Goal: Transaction & Acquisition: Purchase product/service

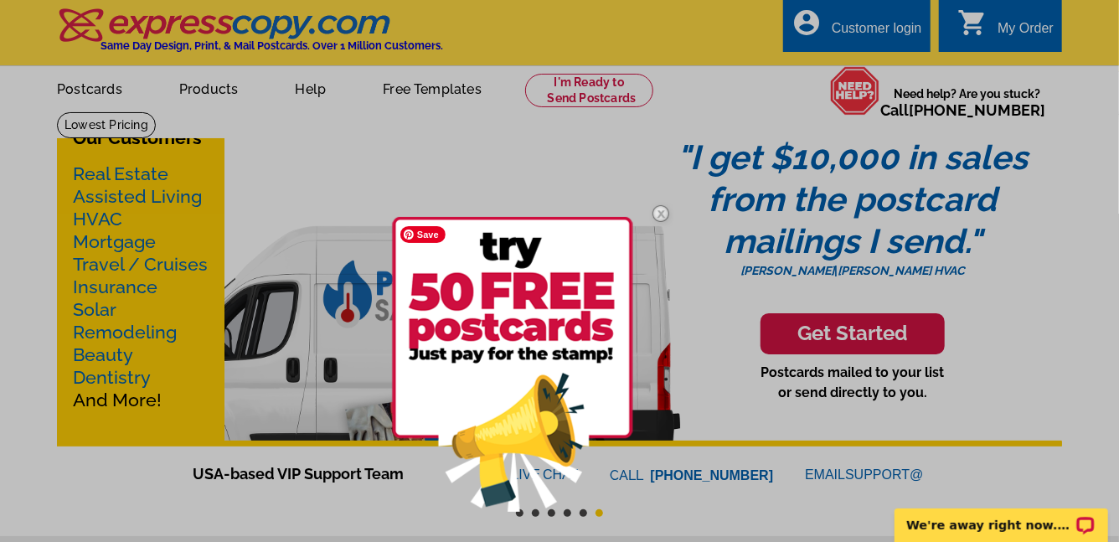
click at [534, 384] on img at bounding box center [512, 364] width 241 height 295
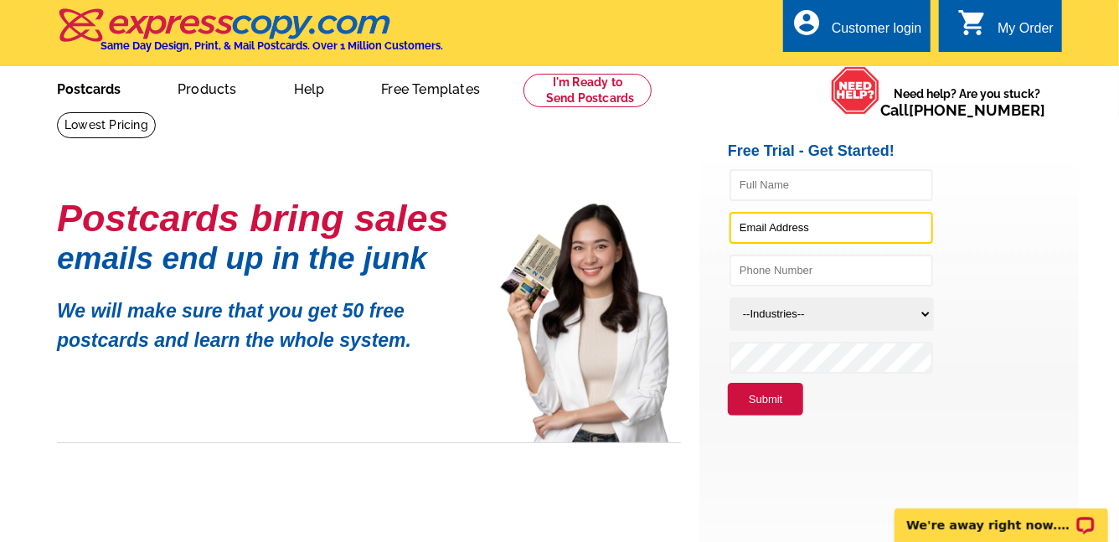
type input "gina@ginaswansonhomes.com"
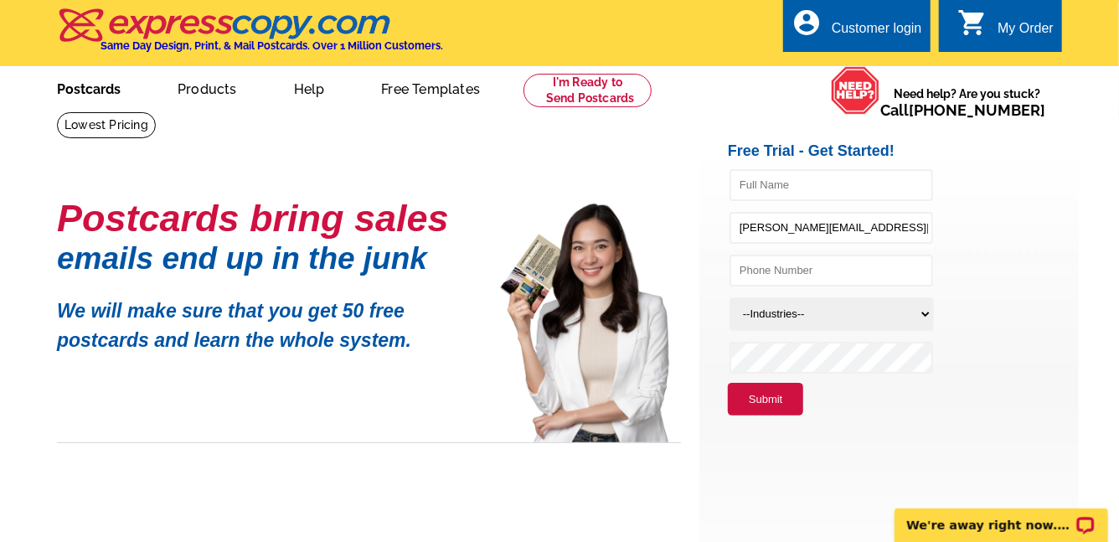
click at [110, 91] on link "Postcards" at bounding box center [88, 87] width 117 height 39
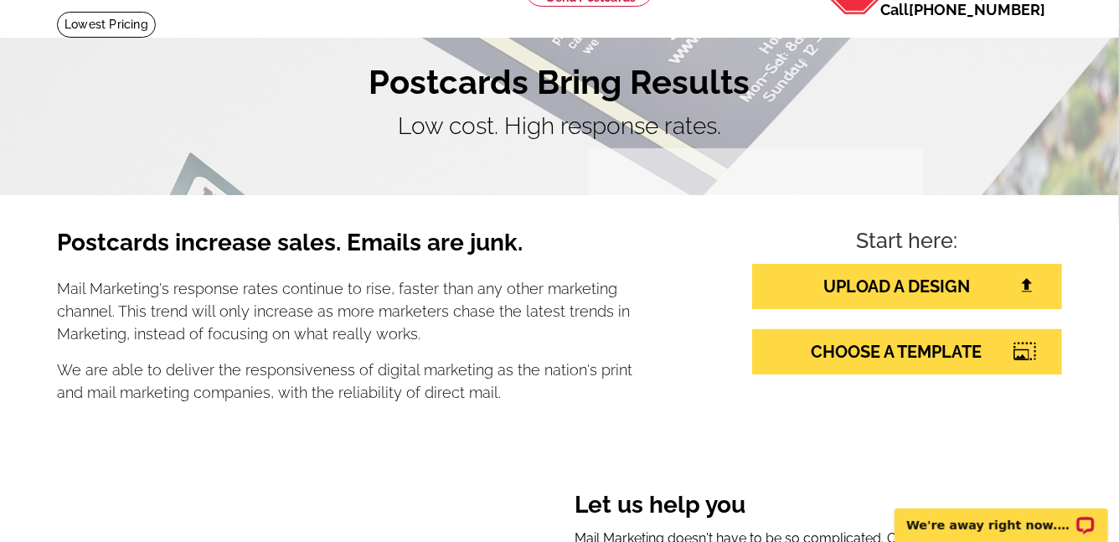
scroll to position [99, 0]
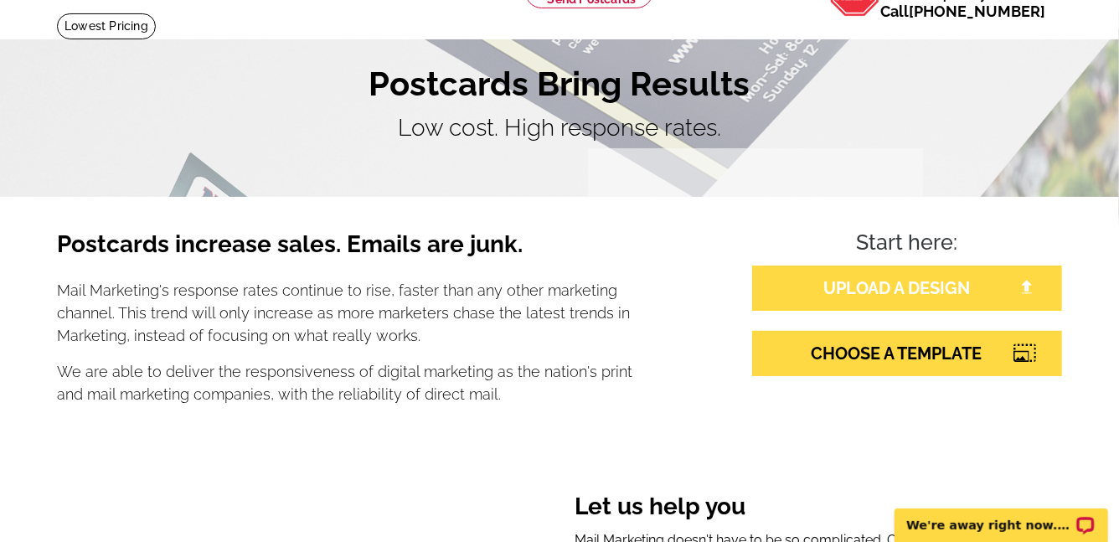
click at [887, 288] on link "UPLOAD A DESIGN" at bounding box center [907, 288] width 310 height 45
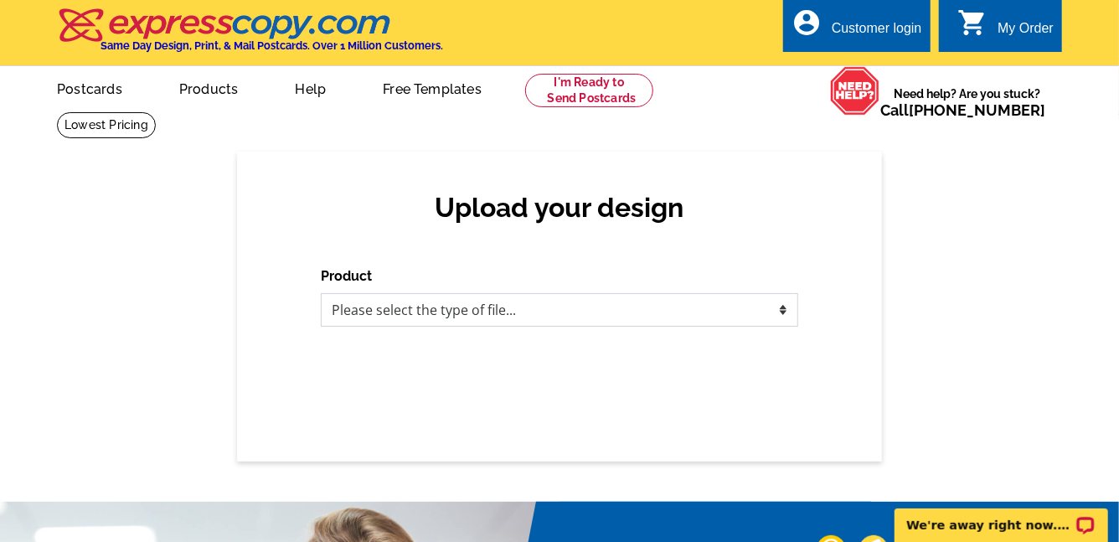
click at [777, 309] on select "Please select the type of file... Postcards Business Cards Letters and flyers G…" at bounding box center [559, 310] width 477 height 34
select select "1"
click at [321, 293] on select "Please select the type of file... Postcards Business Cards Letters and flyers G…" at bounding box center [559, 310] width 477 height 34
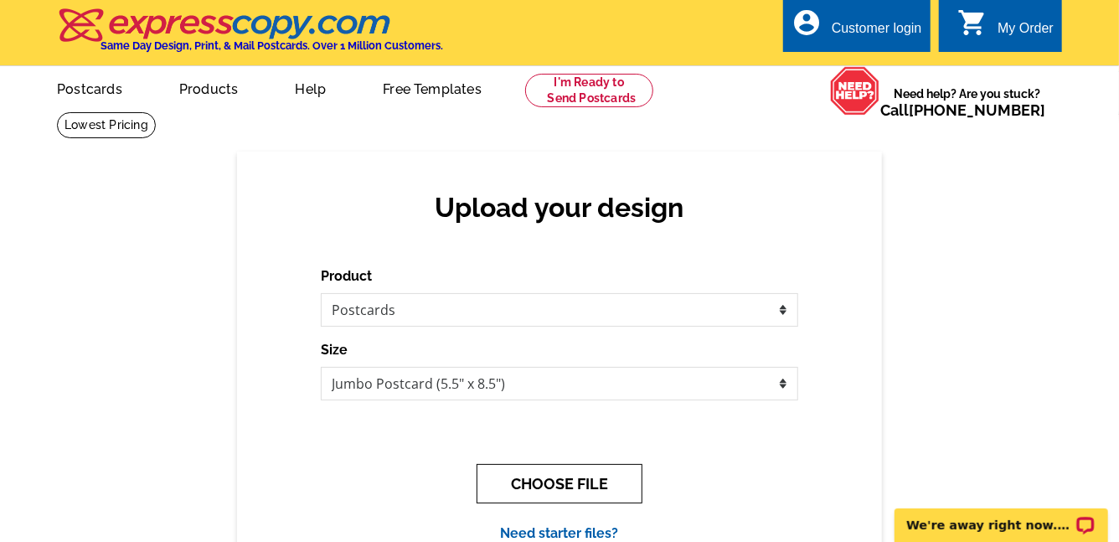
click at [570, 483] on button "CHOOSE FILE" at bounding box center [560, 483] width 166 height 39
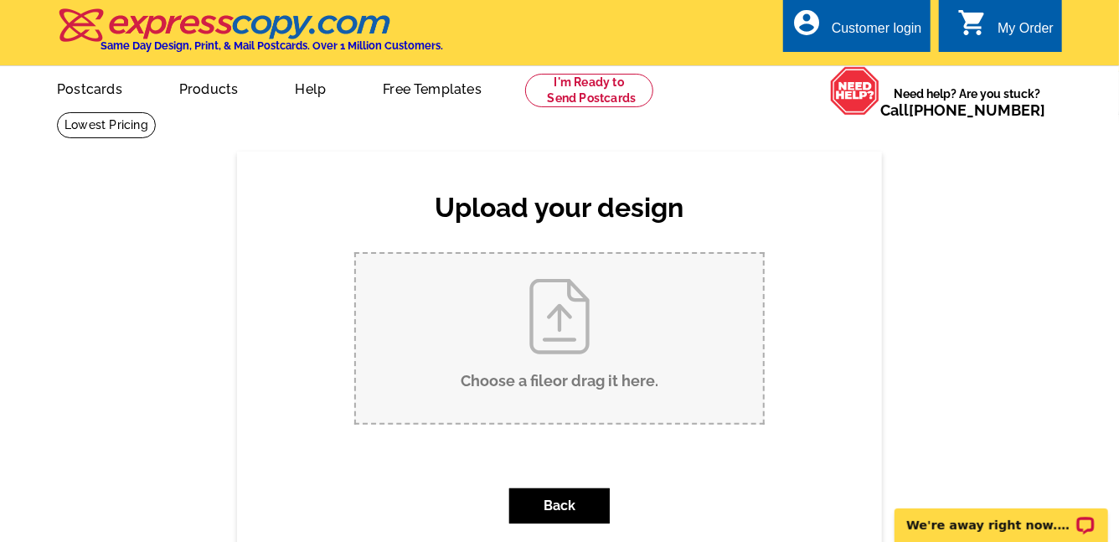
click at [853, 24] on div "Customer login" at bounding box center [877, 32] width 90 height 23
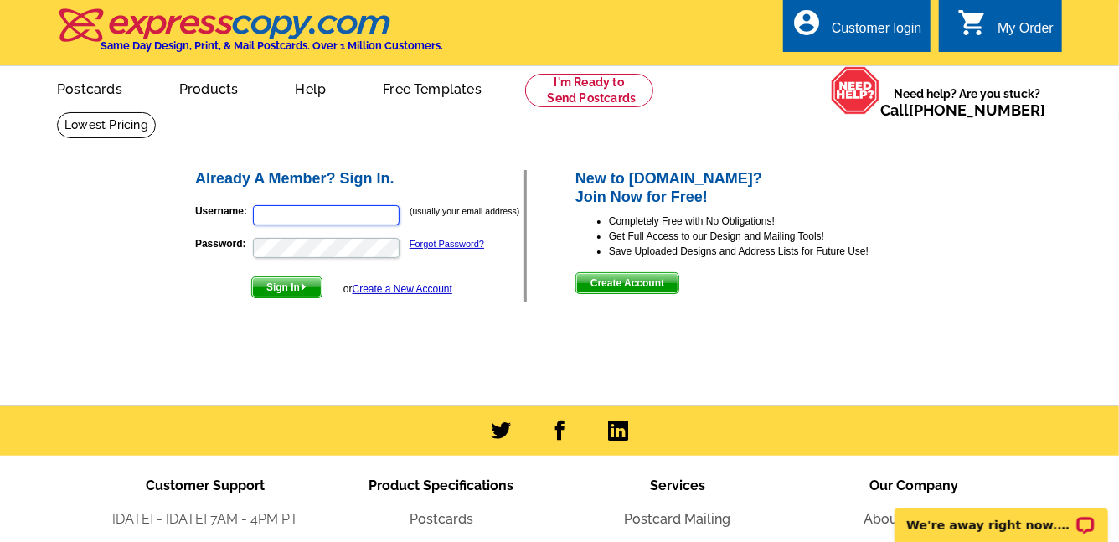
type input "gina@ginaswansonhomes.com"
click at [286, 288] on span "Sign In" at bounding box center [287, 287] width 70 height 20
